Goal: Information Seeking & Learning: Learn about a topic

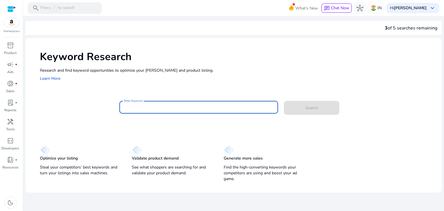
click at [166, 110] on input "Enter Keyword" at bounding box center [199, 107] width 150 height 6
paste input "**********"
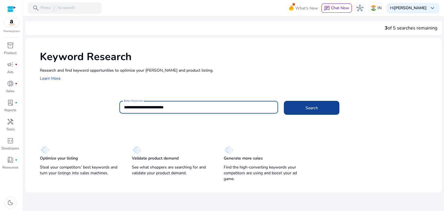
type input "**********"
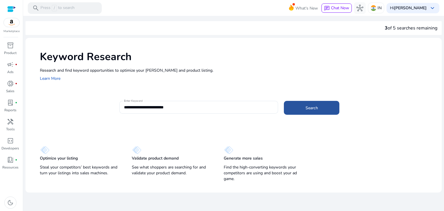
click at [303, 103] on span at bounding box center [312, 108] width 56 height 14
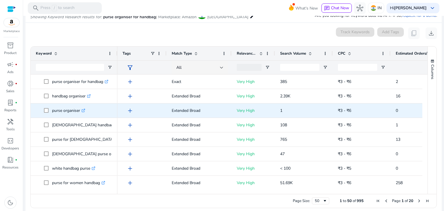
scroll to position [64, 0]
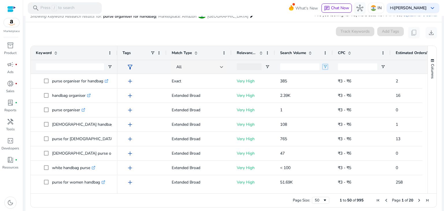
click at [326, 67] on span "Open Filter Menu" at bounding box center [325, 67] width 5 height 5
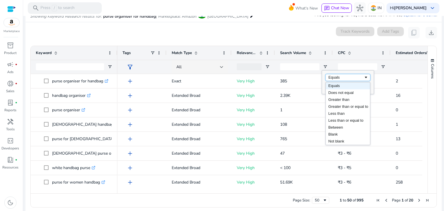
click at [337, 74] on div "Equals" at bounding box center [348, 77] width 45 height 7
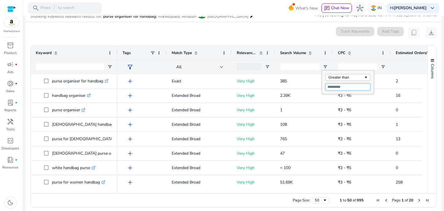
click at [334, 89] on input "Filter Value" at bounding box center [348, 87] width 45 height 7
type input "***"
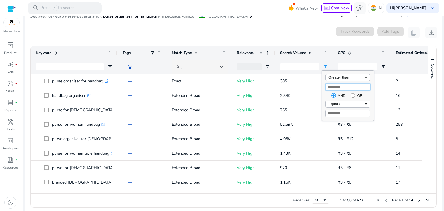
type input "***"
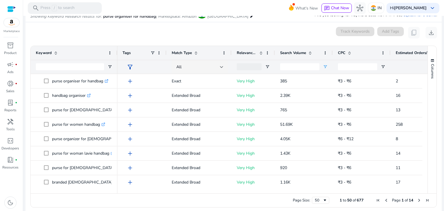
click at [331, 63] on div "***" at bounding box center [304, 67] width 58 height 14
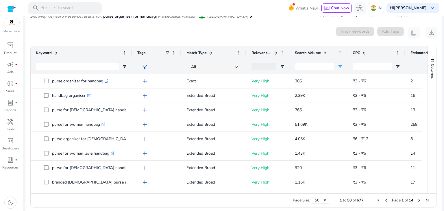
drag, startPoint x: 117, startPoint y: 49, endPoint x: 132, endPoint y: 51, distance: 14.9
click at [132, 51] on div at bounding box center [132, 53] width 2 height 14
click at [326, 52] on span at bounding box center [325, 53] width 5 height 5
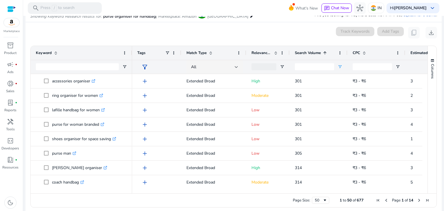
click at [326, 52] on span at bounding box center [325, 53] width 5 height 5
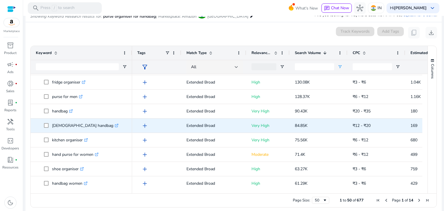
scroll to position [0, 0]
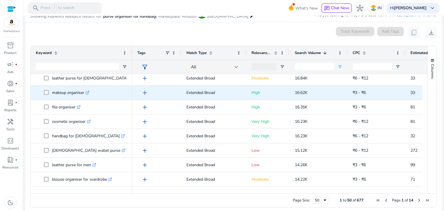
click at [87, 91] on icon ".st0{fill:#2c8af8}" at bounding box center [88, 93] width 4 height 4
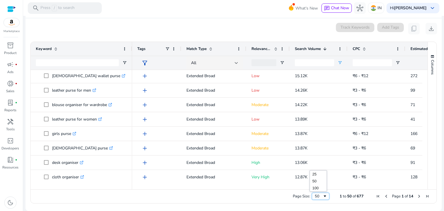
click at [323, 196] on span "Page Size" at bounding box center [325, 196] width 5 height 5
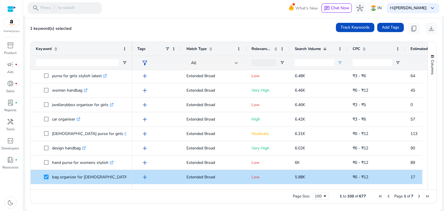
click at [417, 196] on span "Next Page" at bounding box center [419, 196] width 5 height 5
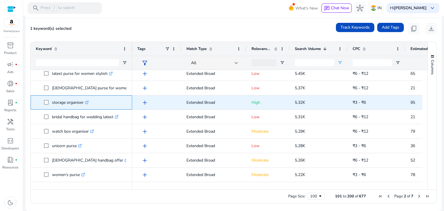
click at [88, 102] on icon at bounding box center [88, 102] width 2 height 2
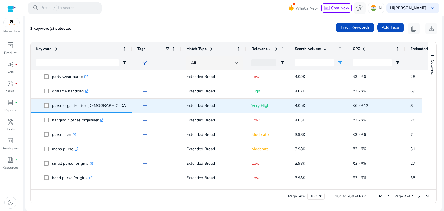
click at [152, 105] on icon at bounding box center [153, 105] width 2 height 2
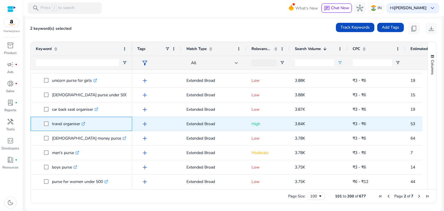
click at [83, 123] on icon at bounding box center [83, 124] width 3 height 3
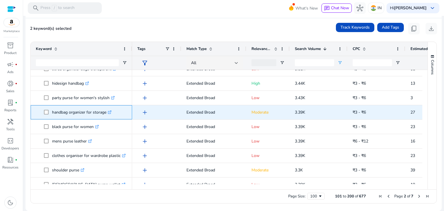
click at [111, 112] on icon ".st0{fill:#2c8af8}" at bounding box center [110, 113] width 4 height 4
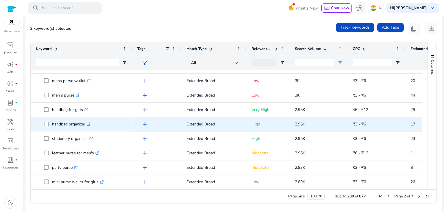
click at [90, 124] on icon ".st0{fill:#2c8af8}" at bounding box center [89, 124] width 4 height 4
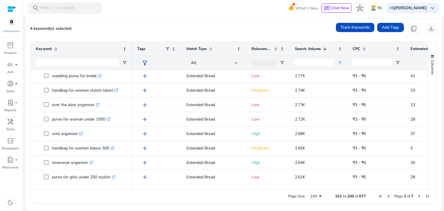
click at [417, 196] on span "Next Page" at bounding box center [419, 196] width 5 height 5
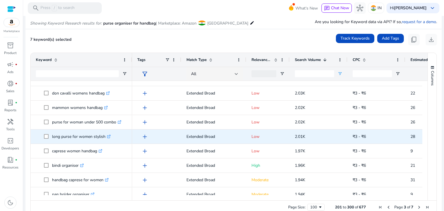
scroll to position [1023, 0]
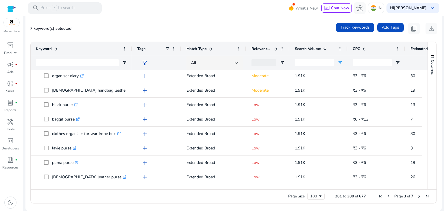
click at [417, 198] on span "Next Page" at bounding box center [419, 196] width 5 height 5
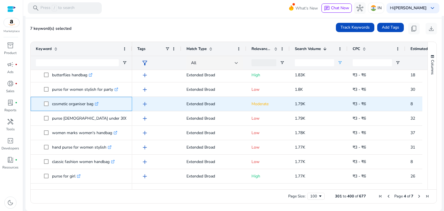
click at [98, 104] on icon ".st0{fill:#2c8af8}" at bounding box center [97, 104] width 4 height 4
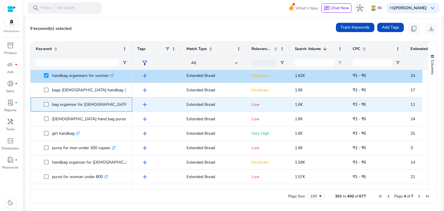
click at [49, 104] on span at bounding box center [48, 105] width 8 height 12
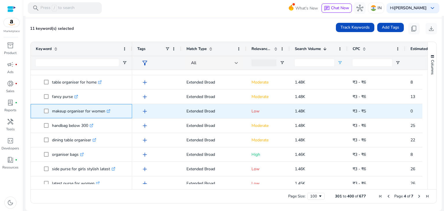
click at [109, 111] on icon ".st0{fill:#2c8af8}" at bounding box center [109, 111] width 4 height 4
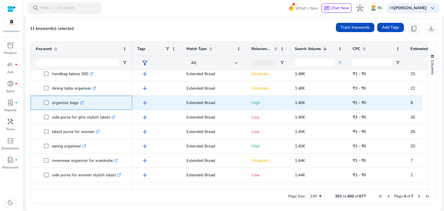
click at [84, 103] on icon ".st0{fill:#2c8af8}" at bounding box center [82, 103] width 4 height 4
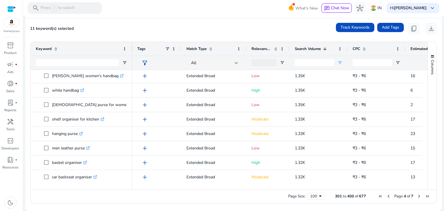
click at [417, 196] on span "Next Page" at bounding box center [419, 196] width 5 height 5
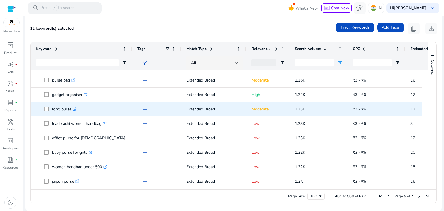
scroll to position [194, 0]
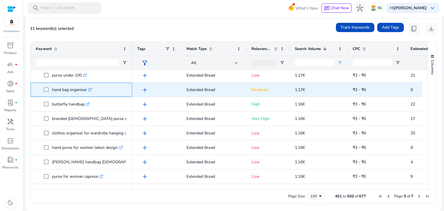
click at [92, 89] on icon ".st0{fill:#2c8af8}" at bounding box center [90, 90] width 4 height 4
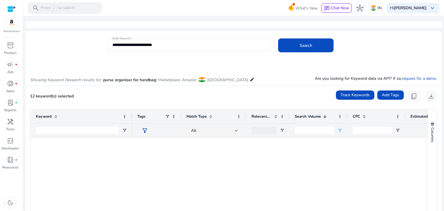
scroll to position [1332, 0]
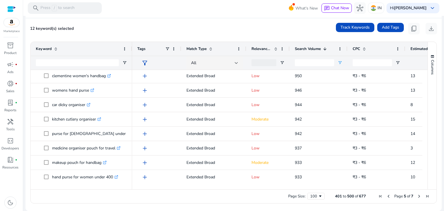
click at [418, 197] on span "Next Page" at bounding box center [419, 196] width 5 height 5
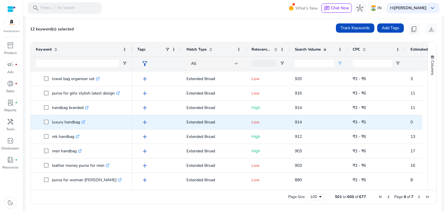
scroll to position [43, 0]
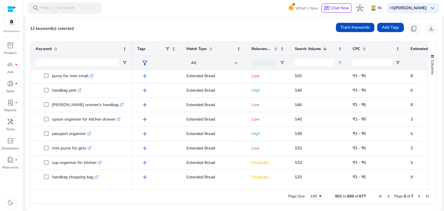
click at [418, 196] on span "Next Page" at bounding box center [419, 196] width 5 height 5
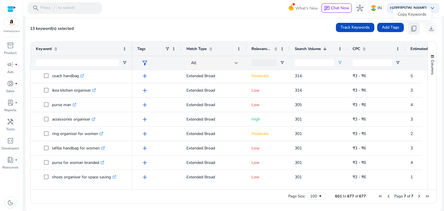
click at [411, 26] on span "content_copy" at bounding box center [414, 28] width 7 height 7
click at [411, 32] on span "content_copy" at bounding box center [414, 28] width 7 height 7
